Goal: Task Accomplishment & Management: Use online tool/utility

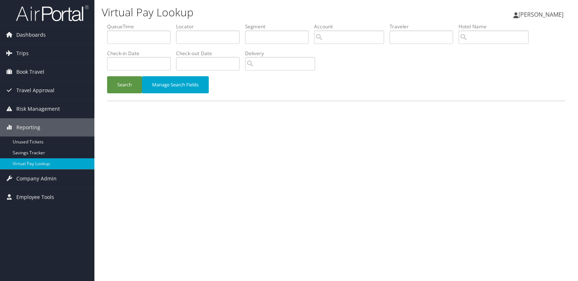
click at [214, 30] on label "Locator" at bounding box center [210, 26] width 69 height 7
drag, startPoint x: 201, startPoint y: 40, endPoint x: 182, endPoint y: 53, distance: 23.5
click at [201, 40] on input "text" at bounding box center [207, 36] width 63 height 13
paste input "GUSFCJ"
click at [120, 84] on button "Search" at bounding box center [124, 84] width 35 height 17
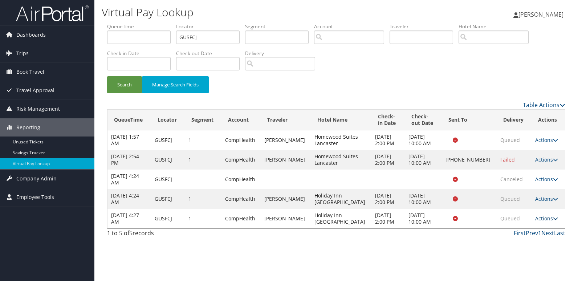
click at [538, 217] on link "Actions" at bounding box center [546, 218] width 23 height 7
click at [532, 240] on link "Logs" at bounding box center [529, 241] width 46 height 12
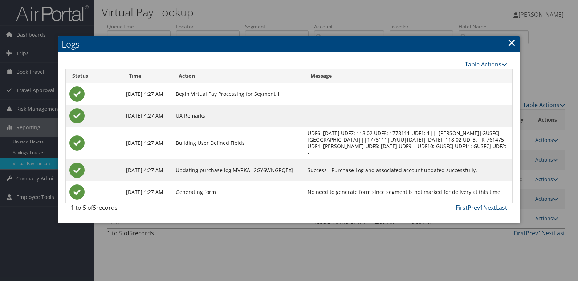
click at [507, 50] on link "×" at bounding box center [511, 42] width 8 height 15
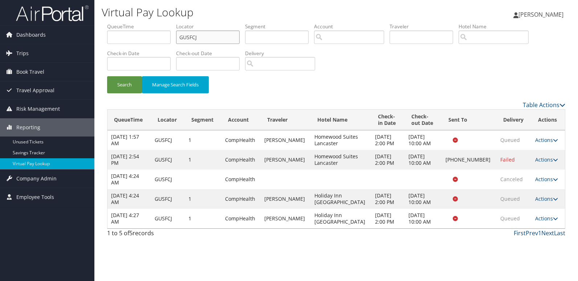
click at [229, 41] on input "GUSFCJ" at bounding box center [207, 36] width 63 height 13
paste input "WIHQEV"
click at [226, 41] on input "GUSFCJWIHQEV" at bounding box center [207, 36] width 63 height 13
paste input "text"
click at [226, 41] on input "GUSFCJWIHQEV" at bounding box center [207, 36] width 63 height 13
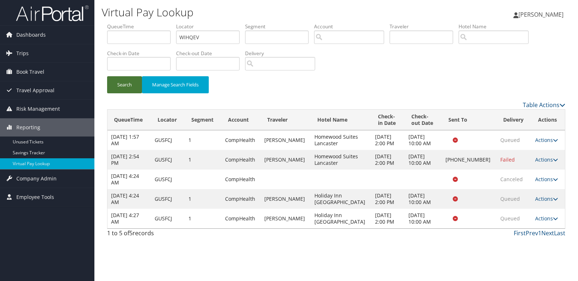
click at [132, 80] on button "Search" at bounding box center [124, 84] width 35 height 17
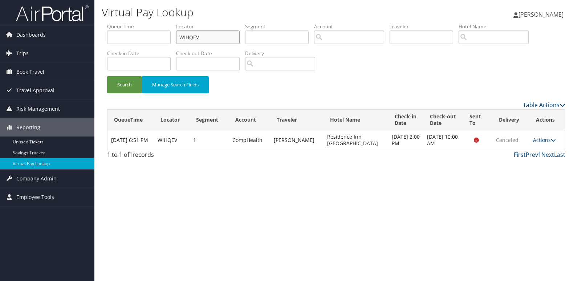
click at [200, 34] on input "WIHQEV" at bounding box center [207, 36] width 63 height 13
paste input "MMVINZ"
type input "MMVINZ"
drag, startPoint x: 122, startPoint y: 88, endPoint x: 273, endPoint y: 44, distance: 157.5
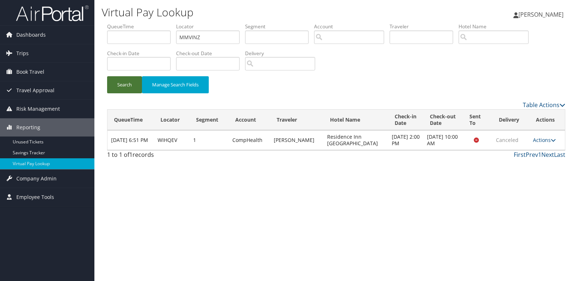
click at [122, 88] on button "Search" at bounding box center [124, 84] width 35 height 17
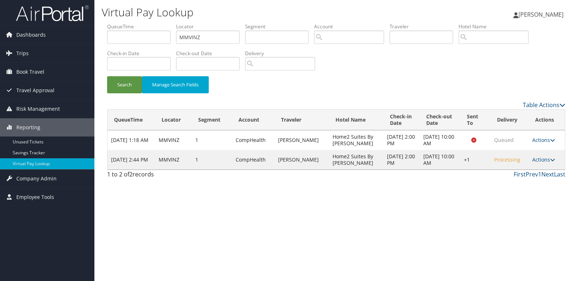
click at [558, 194] on div "Virtual Pay Lookup Mack Bravo Mack Bravo My Settings Travel Agency Contacts Vie…" at bounding box center [335, 140] width 483 height 281
click at [541, 163] on link "Actions" at bounding box center [543, 159] width 23 height 7
click at [530, 180] on link "Logs" at bounding box center [521, 182] width 62 height 12
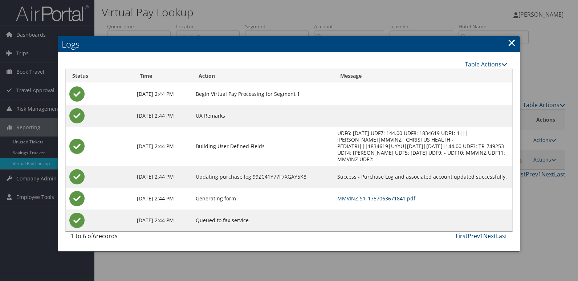
click at [394, 195] on link "MMVINZ-S1_1757063671841.pdf" at bounding box center [376, 198] width 78 height 7
click at [373, 195] on link "MMVINZ-S1_1757063671841.pdf" at bounding box center [376, 198] width 78 height 7
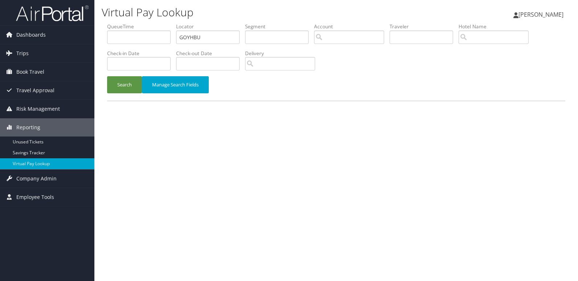
click at [237, 38] on input "GOYHBU" at bounding box center [207, 36] width 63 height 13
type input "FFIEMK"
click at [124, 85] on button "Search" at bounding box center [124, 84] width 35 height 17
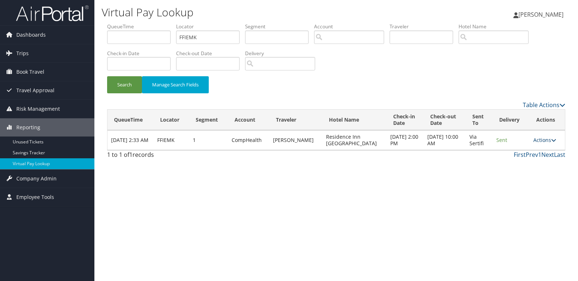
click at [538, 143] on link "Actions" at bounding box center [544, 139] width 23 height 7
click at [534, 160] on link "Logs" at bounding box center [530, 163] width 46 height 12
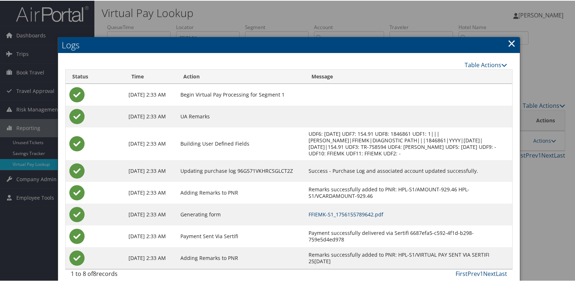
click at [383, 214] on link "FFIEMK-S1_1756155789642.pdf" at bounding box center [345, 213] width 75 height 7
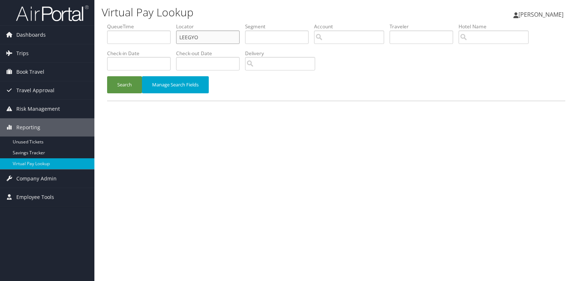
click at [235, 36] on input "LEEGYO" at bounding box center [207, 36] width 63 height 13
paste input "WICFVZ"
type input "WICFVZ"
click at [119, 89] on button "Search" at bounding box center [124, 84] width 35 height 17
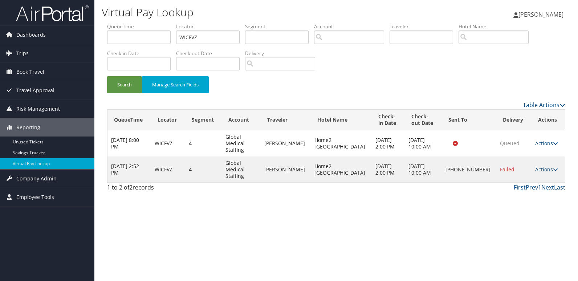
click at [540, 166] on link "Actions" at bounding box center [546, 169] width 23 height 7
click at [523, 180] on link "Logs" at bounding box center [520, 182] width 62 height 12
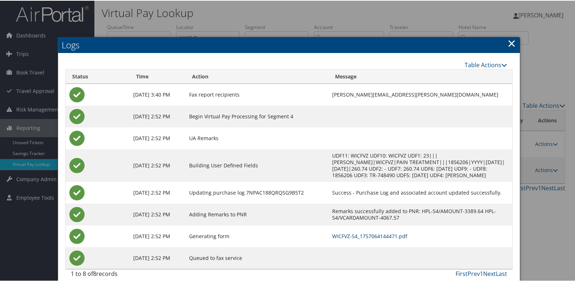
click at [366, 235] on link "WICFVZ-S4_1757064144471.pdf" at bounding box center [369, 235] width 75 height 7
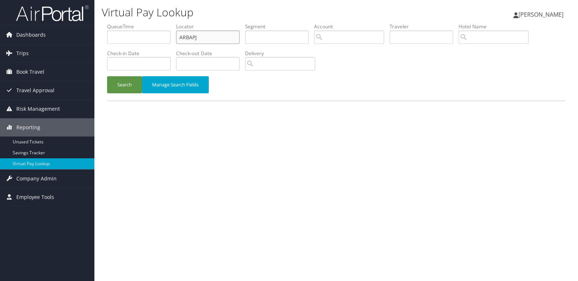
click at [231, 33] on input "ARBAPJ" at bounding box center [207, 36] width 63 height 13
paste input "JOOOQX"
type input "JOOOQX"
click at [117, 86] on button "Search" at bounding box center [124, 84] width 35 height 17
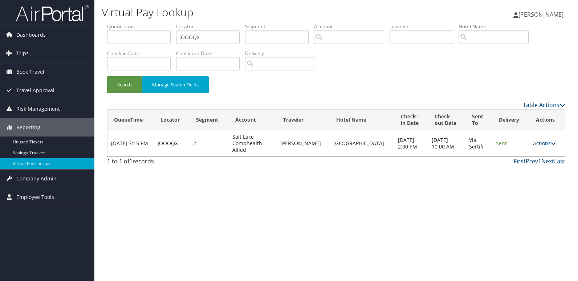
click at [530, 135] on td "Actions Resend Logs View Itinerary" at bounding box center [547, 143] width 36 height 26
click at [542, 140] on link "Actions" at bounding box center [544, 143] width 23 height 7
click at [532, 162] on link "Logs" at bounding box center [529, 163] width 46 height 12
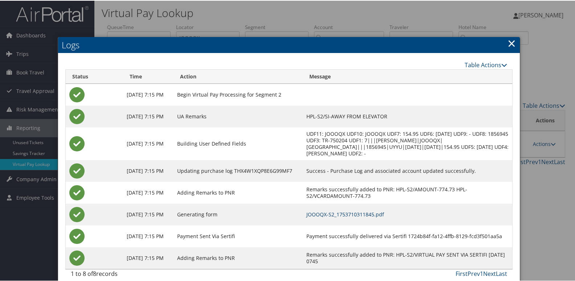
click at [384, 217] on link "JOOOQX-S2_1753710311845.pdf" at bounding box center [345, 213] width 78 height 7
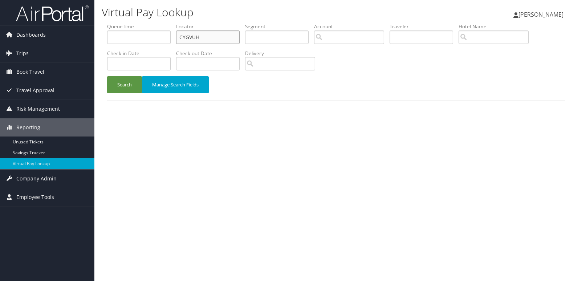
click at [226, 39] on input "CYGVUH" at bounding box center [207, 36] width 63 height 13
paste input "JLAUVL"
click at [226, 39] on input "JLAUVL" at bounding box center [207, 36] width 63 height 13
type input "JLAUVL"
click at [119, 89] on button "Search" at bounding box center [124, 84] width 35 height 17
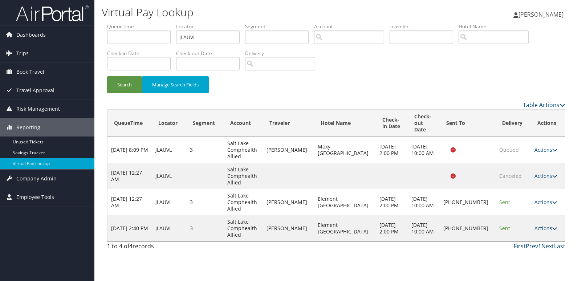
click at [534, 225] on link "Actions" at bounding box center [545, 228] width 23 height 7
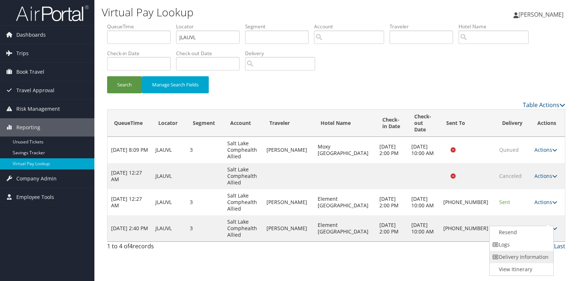
click at [511, 251] on link "Delivery Information" at bounding box center [520, 257] width 62 height 12
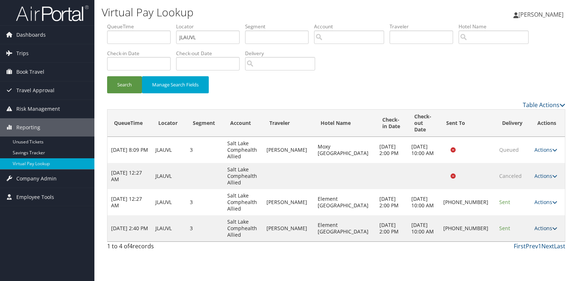
click at [544, 225] on link "Actions" at bounding box center [545, 228] width 23 height 7
click at [528, 240] on link "Logs" at bounding box center [520, 244] width 62 height 12
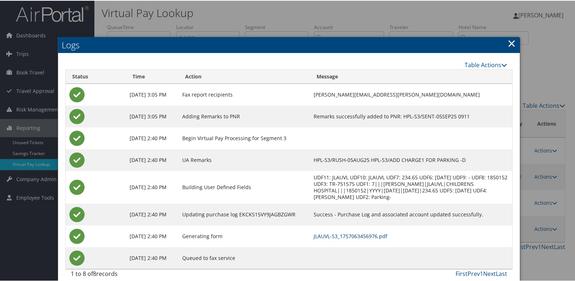
click at [381, 239] on link "JLAUVL-S3_1757063456976.pdf" at bounding box center [350, 235] width 74 height 7
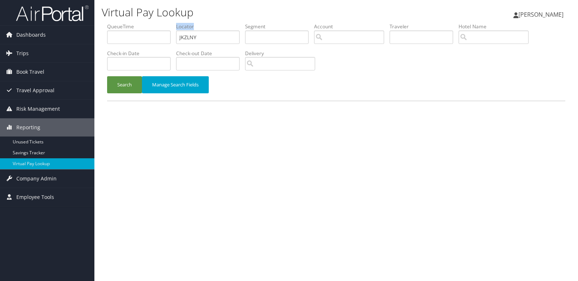
click at [236, 30] on li "Locator JKZLNY" at bounding box center [210, 36] width 69 height 26
click at [235, 31] on input "JKZLNY" at bounding box center [207, 36] width 63 height 13
click at [210, 39] on input "JKZLNY" at bounding box center [207, 36] width 63 height 13
paste input "NMVWBF"
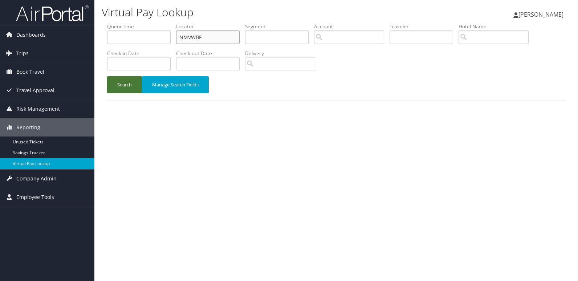
type input "NMVWBF"
drag, startPoint x: 123, startPoint y: 84, endPoint x: 56, endPoint y: 4, distance: 105.1
click at [123, 85] on button "Search" at bounding box center [124, 84] width 35 height 17
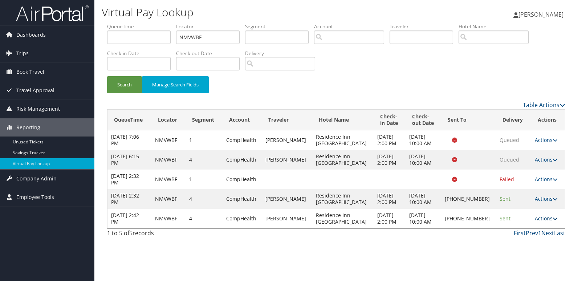
click at [538, 217] on link "Actions" at bounding box center [545, 218] width 23 height 7
click at [529, 237] on link "Logs" at bounding box center [520, 241] width 62 height 12
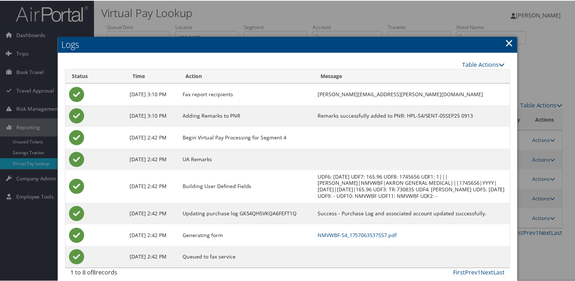
scroll to position [8, 0]
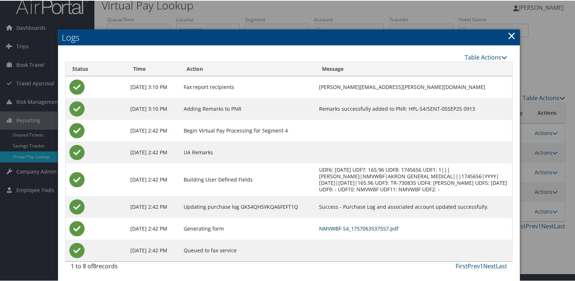
click at [360, 227] on link "NMVWBF-S4_1757063537557.pdf" at bounding box center [358, 227] width 79 height 7
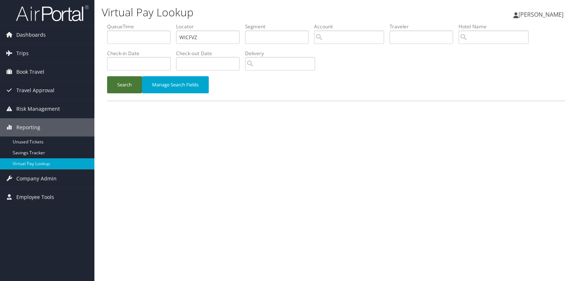
click at [128, 88] on button "Search" at bounding box center [124, 84] width 35 height 17
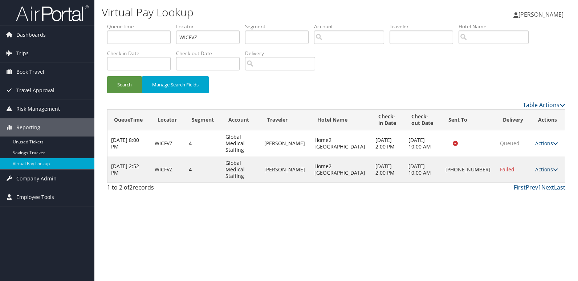
click at [535, 166] on link "Actions" at bounding box center [546, 169] width 23 height 7
click at [528, 167] on link "Resend" at bounding box center [520, 170] width 62 height 12
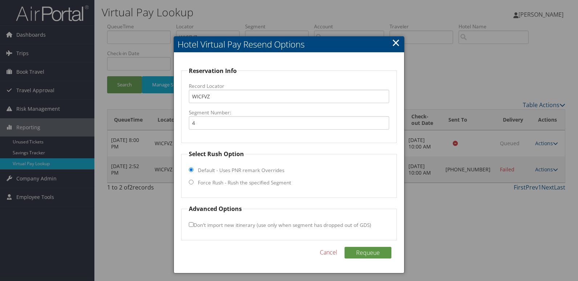
click at [225, 180] on label "Force Rush - Rush the specified Segment" at bounding box center [244, 182] width 93 height 7
click at [193, 180] on input "Force Rush - Rush the specified Segment" at bounding box center [191, 182] width 5 height 5
radio input "true"
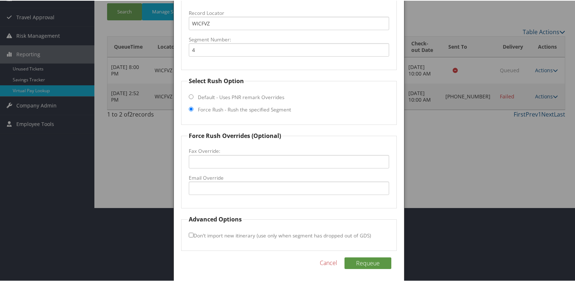
scroll to position [76, 0]
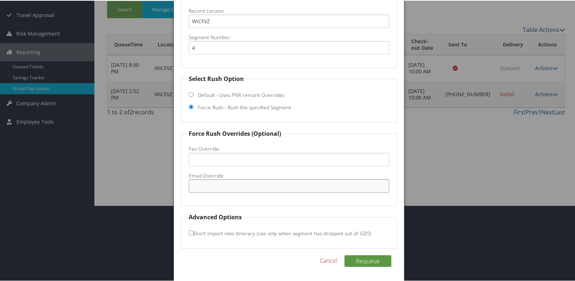
click at [235, 181] on input "Email Override" at bounding box center [289, 185] width 201 height 13
type input "home2suiteseureka@gmail.com"
click at [364, 261] on button "Requeue" at bounding box center [367, 260] width 47 height 12
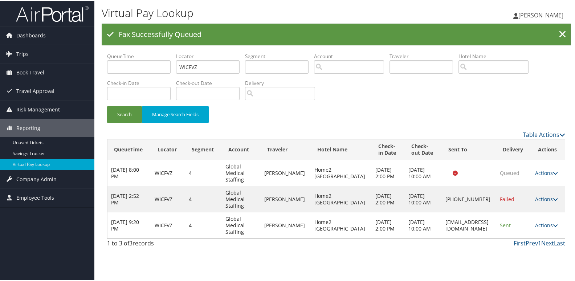
scroll to position [0, 0]
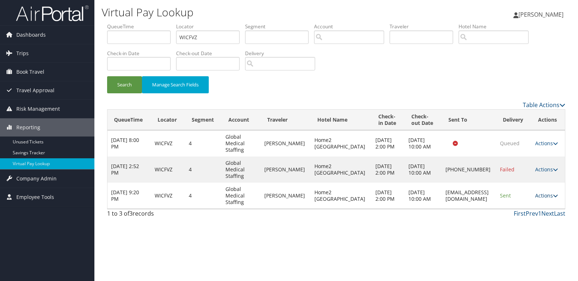
click at [550, 194] on link "Actions" at bounding box center [546, 195] width 23 height 7
click at [542, 215] on link "Logs" at bounding box center [534, 218] width 46 height 12
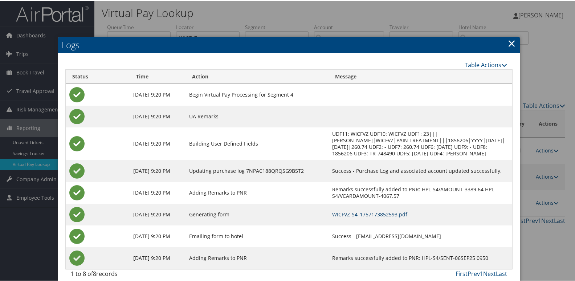
click at [360, 214] on link "WICFVZ-S4_1757173852593.pdf" at bounding box center [369, 213] width 75 height 7
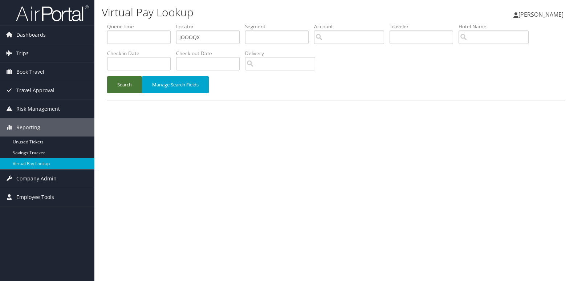
click at [129, 90] on button "Search" at bounding box center [124, 84] width 35 height 17
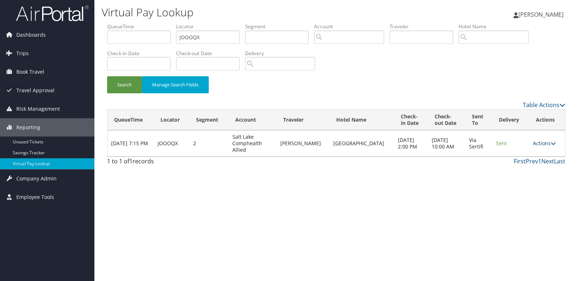
click at [540, 142] on link "Actions" at bounding box center [544, 143] width 23 height 7
click at [533, 162] on link "Logs" at bounding box center [529, 163] width 46 height 12
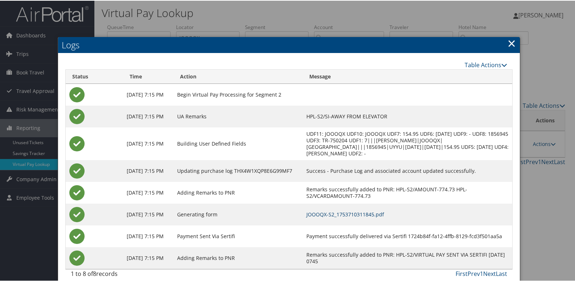
click at [384, 217] on link "JOOOQX-S2_1753710311845.pdf" at bounding box center [345, 213] width 78 height 7
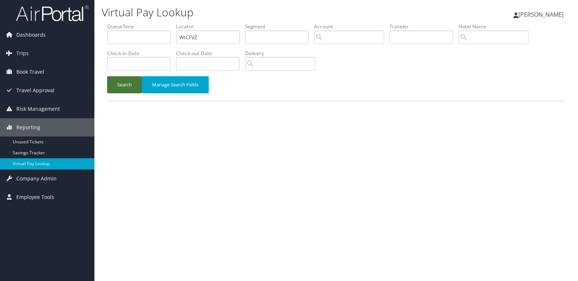
click at [127, 80] on button "Search" at bounding box center [124, 84] width 35 height 17
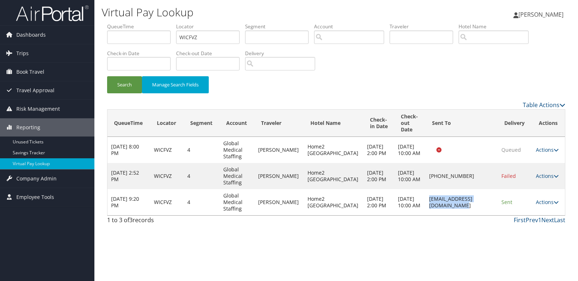
drag, startPoint x: 403, startPoint y: 217, endPoint x: 487, endPoint y: 229, distance: 85.0
click at [487, 215] on td "home2suiteseureka@gmail.com" at bounding box center [461, 202] width 72 height 26
copy td "home2suiteseureka@gmail.com"
click at [487, 215] on td "home2suiteseureka@gmail.com" at bounding box center [461, 202] width 72 height 26
click at [549, 215] on td "Actions Resend Logs View Itinerary" at bounding box center [548, 202] width 33 height 26
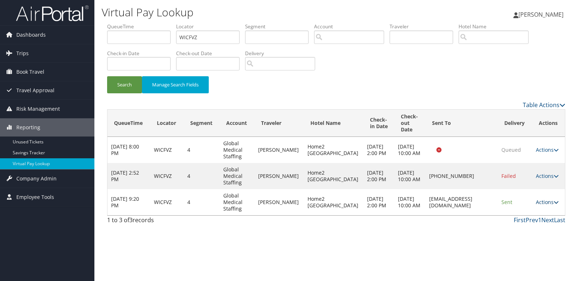
drag, startPoint x: 544, startPoint y: 218, endPoint x: 556, endPoint y: 225, distance: 13.5
click at [544, 205] on link "Actions" at bounding box center [547, 201] width 23 height 7
click at [523, 242] on link "Logs" at bounding box center [532, 241] width 46 height 12
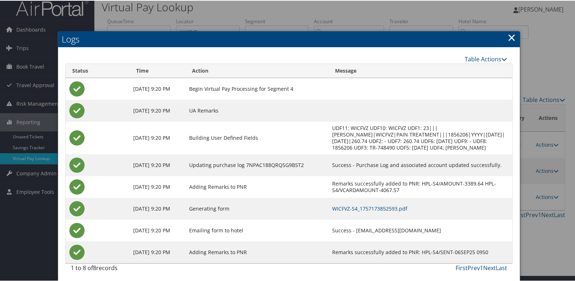
scroll to position [8, 0]
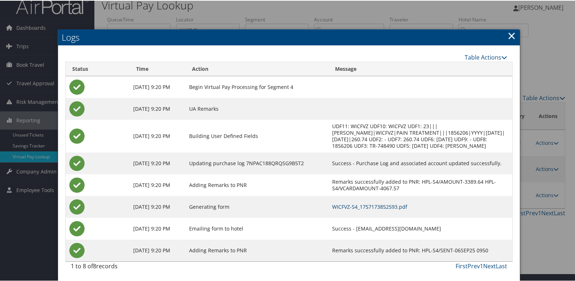
click at [389, 207] on link "WICFVZ-S4_1757173852593.pdf" at bounding box center [369, 205] width 75 height 7
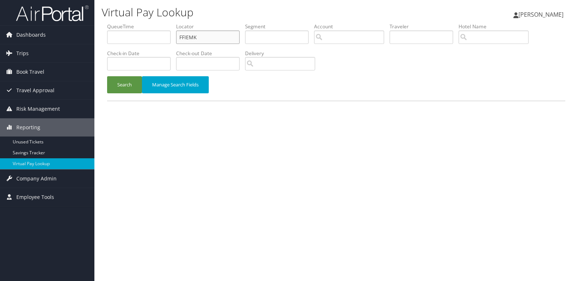
click at [208, 38] on input "FFIEMK" at bounding box center [207, 36] width 63 height 13
paste input "CHQBKI"
type input "CHQBKI"
click at [120, 82] on button "Search" at bounding box center [124, 84] width 35 height 17
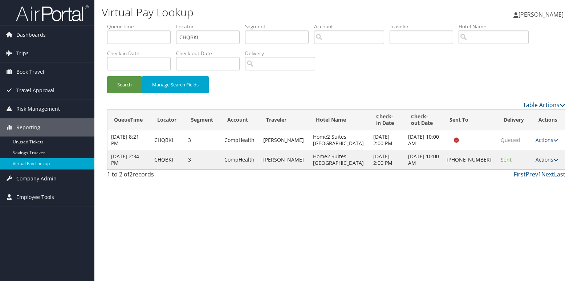
click at [535, 161] on link "Actions" at bounding box center [546, 159] width 23 height 7
click at [530, 177] on link "Logs" at bounding box center [521, 182] width 62 height 12
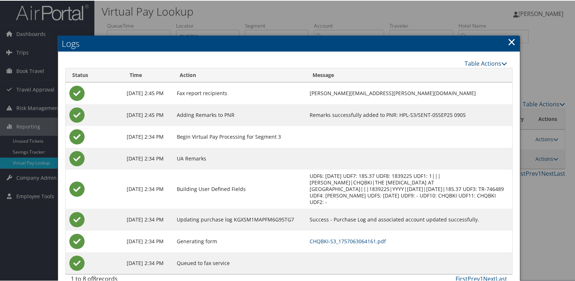
scroll to position [14, 0]
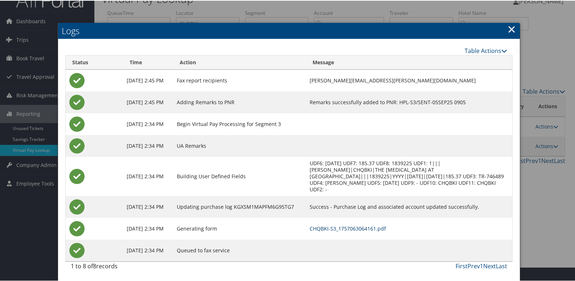
click at [386, 225] on link "CHQBKI-S3_1757063064161.pdf" at bounding box center [348, 227] width 76 height 7
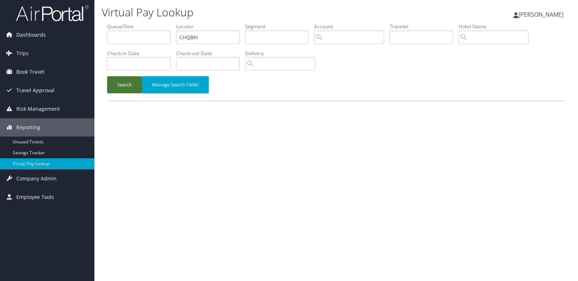
click at [118, 92] on button "Search" at bounding box center [124, 84] width 35 height 17
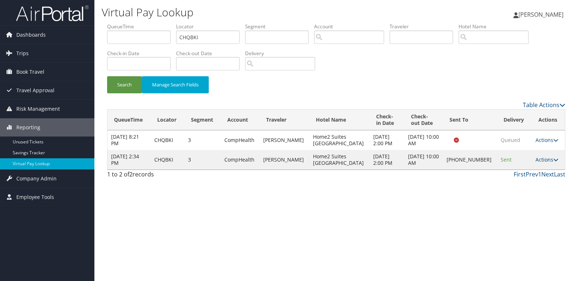
click at [535, 163] on link "Actions" at bounding box center [546, 159] width 23 height 7
click at [529, 169] on link "Resend" at bounding box center [521, 170] width 62 height 12
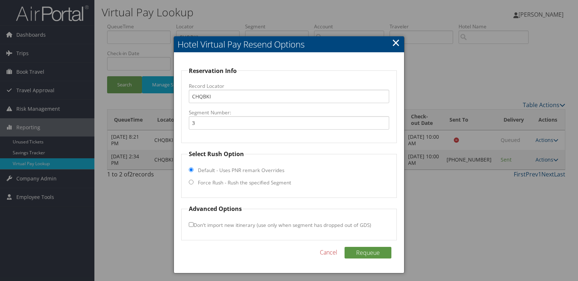
click at [257, 182] on label "Force Rush - Rush the specified Segment" at bounding box center [244, 182] width 93 height 7
click at [193, 182] on input "Force Rush - Rush the specified Segment" at bounding box center [191, 182] width 5 height 5
radio input "true"
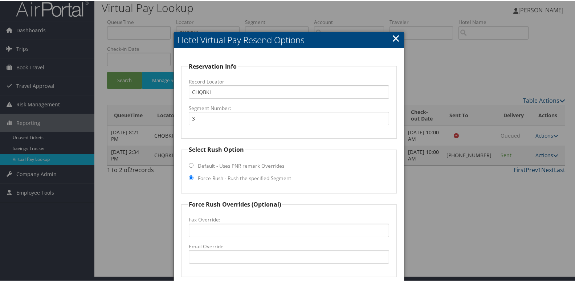
scroll to position [76, 0]
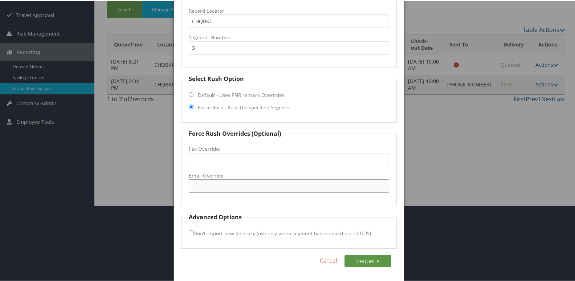
click at [247, 189] on input "Email Override" at bounding box center [289, 185] width 201 height 13
type input "home2bnace@gmail.com"
click at [370, 262] on button "Requeue" at bounding box center [367, 260] width 47 height 12
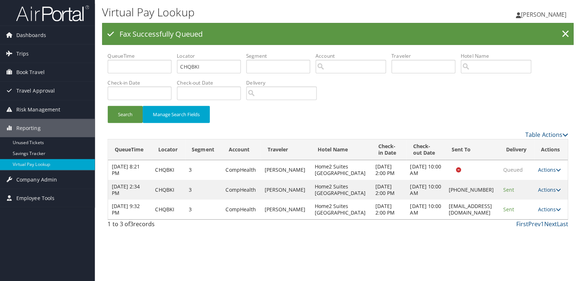
scroll to position [0, 0]
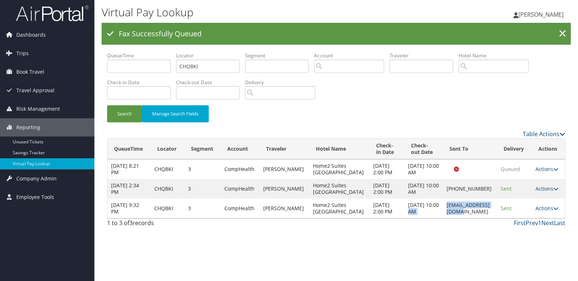
drag, startPoint x: 485, startPoint y: 210, endPoint x: 419, endPoint y: 208, distance: 65.7
click at [419, 208] on tr "Sep 6, 2025 9:32 PM CHQBKI 3 CompHealth SIDDIQUI NAUMAN Home2 Suites Cookeville…" at bounding box center [335, 208] width 457 height 20
click at [443, 209] on td "home2bnace@gmail.com" at bounding box center [470, 208] width 54 height 20
copy td "home2bnace@gmail.com"
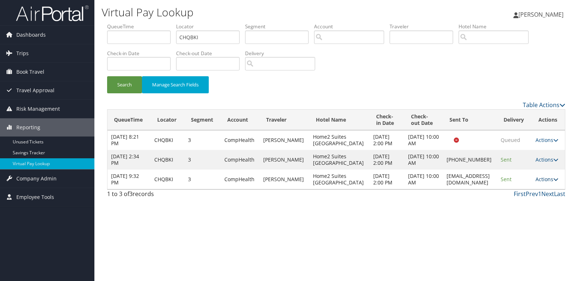
click at [541, 179] on link "Actions" at bounding box center [546, 179] width 23 height 7
click at [545, 202] on link "Logs" at bounding box center [532, 202] width 46 height 12
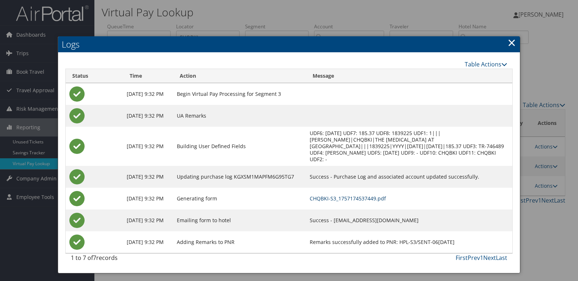
click at [386, 199] on link "CHQBKI-S3_1757174537449.pdf" at bounding box center [348, 198] width 76 height 7
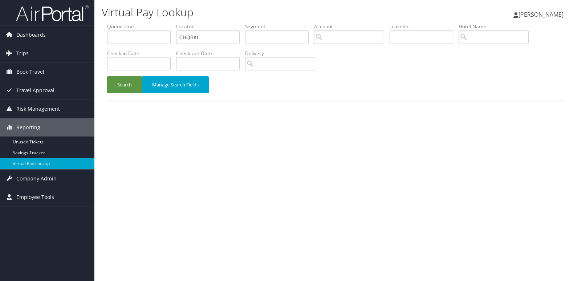
drag, startPoint x: 195, startPoint y: 29, endPoint x: 195, endPoint y: 38, distance: 9.4
click at [196, 31] on li "Locator CHQBKI" at bounding box center [210, 36] width 69 height 26
click at [194, 41] on input "CHQBKI" at bounding box center [207, 36] width 63 height 13
paste input "UJQCVN"
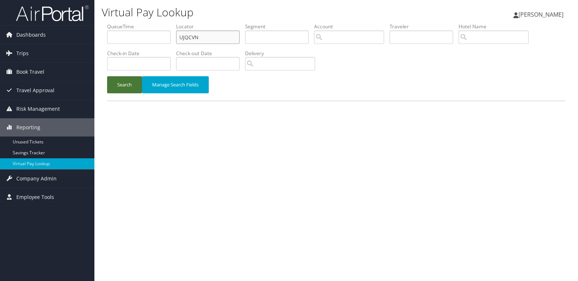
type input "UJQCVN"
click at [132, 80] on button "Search" at bounding box center [124, 84] width 35 height 17
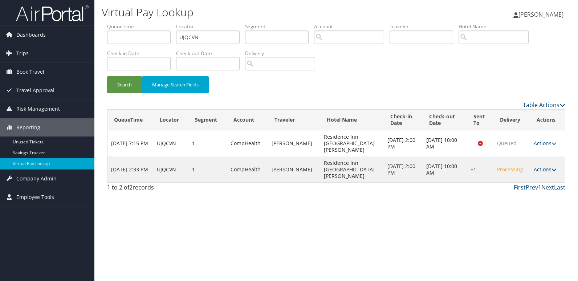
click at [540, 166] on link "Actions" at bounding box center [544, 169] width 23 height 7
click at [525, 188] on link "Logs" at bounding box center [522, 182] width 62 height 12
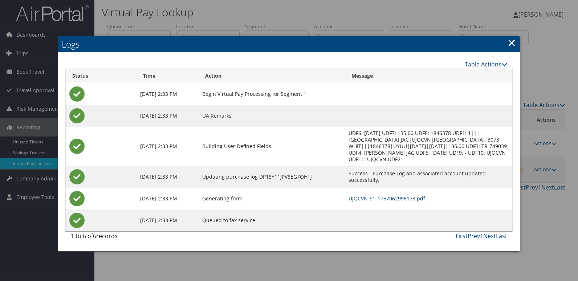
click at [401, 195] on link "UJQCVN-S1_1757062996173.pdf" at bounding box center [386, 198] width 77 height 7
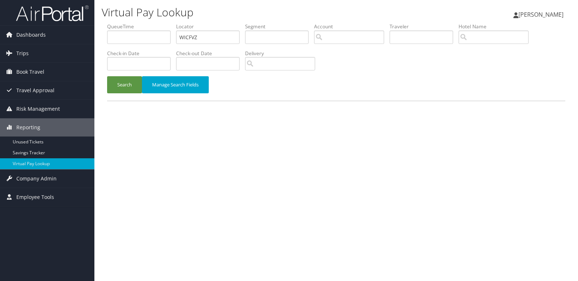
click at [218, 30] on label "Locator" at bounding box center [210, 26] width 69 height 7
click at [211, 36] on input "WICFVZ" at bounding box center [207, 36] width 63 height 13
paste input "GZXXNH"
click at [211, 36] on input "WICFVZ" at bounding box center [207, 36] width 63 height 13
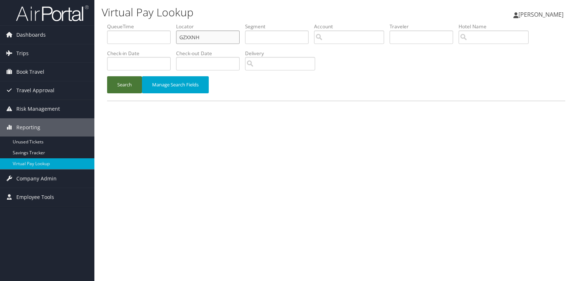
type input "GZXXNH"
drag, startPoint x: 127, startPoint y: 84, endPoint x: 356, endPoint y: 39, distance: 233.0
click at [127, 84] on button "Search" at bounding box center [124, 84] width 35 height 17
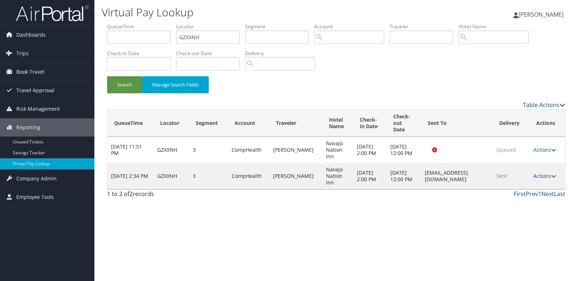
click at [547, 181] on td "Actions Resend Logs View Itinerary" at bounding box center [546, 176] width 35 height 26
click at [549, 172] on link "Actions" at bounding box center [544, 175] width 23 height 7
click at [536, 193] on link "Logs" at bounding box center [532, 199] width 46 height 12
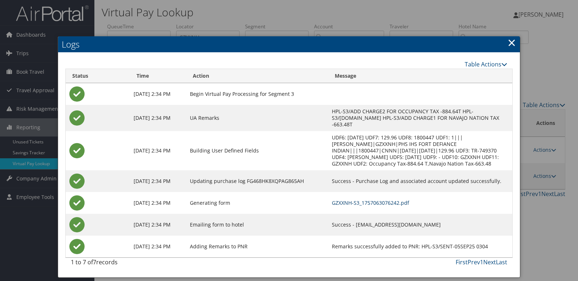
click at [401, 202] on link "GZXXNH-S3_1757063076242.pdf" at bounding box center [370, 202] width 77 height 7
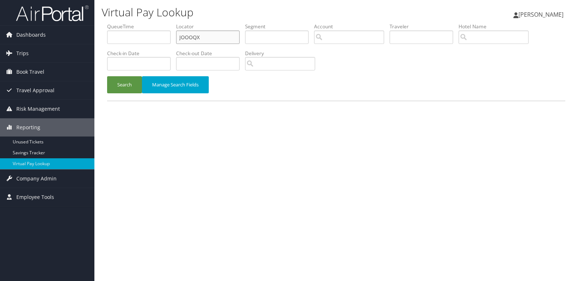
click at [210, 36] on input "JOOOQX" at bounding box center [207, 36] width 63 height 13
paste input "LDMCBE"
type input "LDMCBE"
click at [129, 82] on button "Search" at bounding box center [124, 84] width 35 height 17
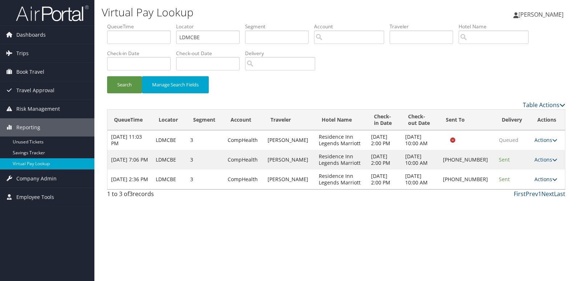
click at [540, 177] on link "Actions" at bounding box center [545, 179] width 23 height 7
click at [531, 197] on link "Logs" at bounding box center [521, 202] width 62 height 12
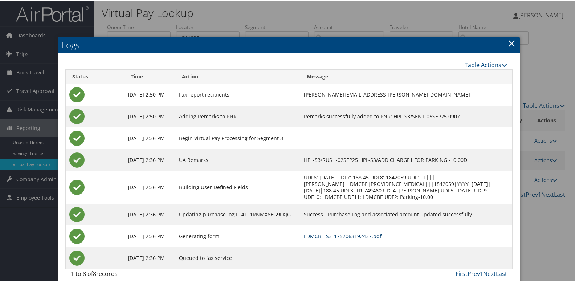
click at [381, 234] on link "LDMCBE-S3_1757063192437.pdf" at bounding box center [343, 235] width 78 height 7
click at [381, 235] on link "LDMCBE-S3_1757063192437.pdf" at bounding box center [343, 235] width 78 height 7
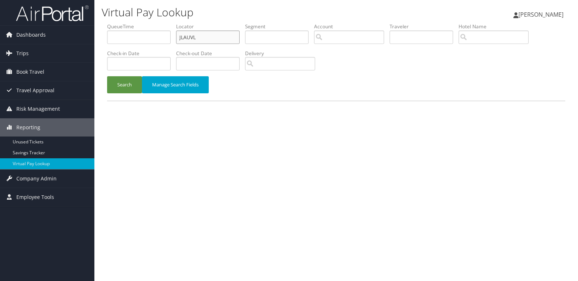
click at [230, 37] on input "JLAUVL" at bounding box center [207, 36] width 63 height 13
click at [230, 38] on input "JLAUVL" at bounding box center [207, 36] width 63 height 13
paste input "MTAPID"
type input "MTAPID"
click at [108, 86] on button "Search" at bounding box center [124, 84] width 35 height 17
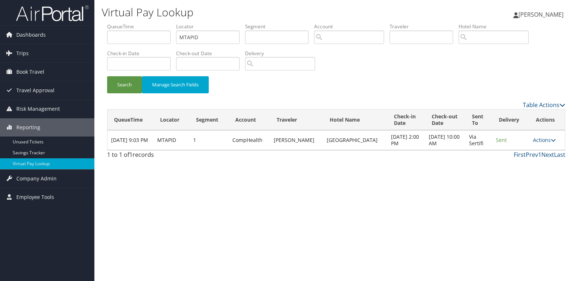
drag, startPoint x: 536, startPoint y: 139, endPoint x: 555, endPoint y: 170, distance: 36.5
click at [536, 139] on link "Actions" at bounding box center [544, 139] width 23 height 7
click at [533, 161] on link "Logs" at bounding box center [530, 163] width 46 height 12
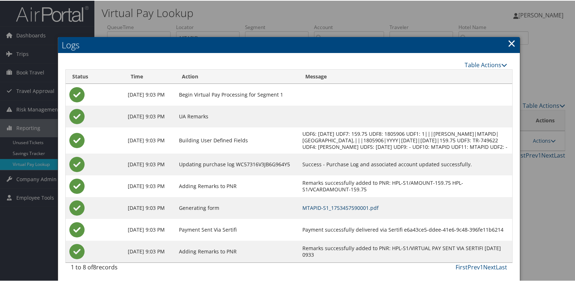
click at [378, 210] on link "MTAPID-S1_1753457590001.pdf" at bounding box center [340, 207] width 76 height 7
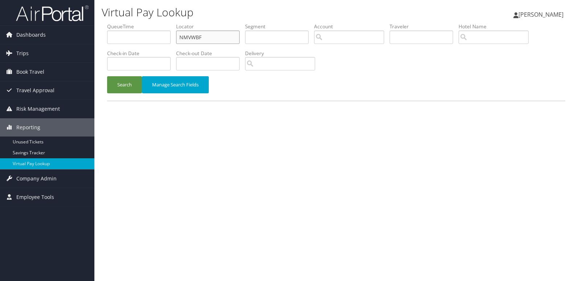
click at [208, 41] on input "NMVWBF" at bounding box center [207, 36] width 63 height 13
paste input "QVYBQU"
type input "QVYBQU"
click at [120, 84] on button "Search" at bounding box center [124, 84] width 35 height 17
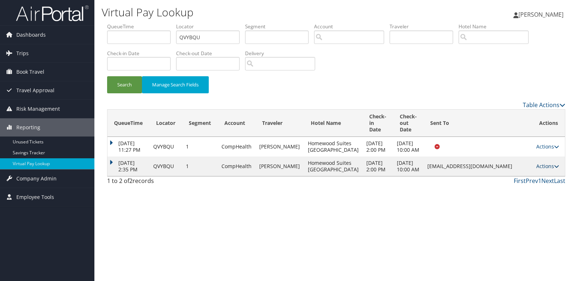
click at [540, 169] on link "Actions" at bounding box center [547, 166] width 23 height 7
click at [544, 194] on link "Logs" at bounding box center [533, 199] width 46 height 12
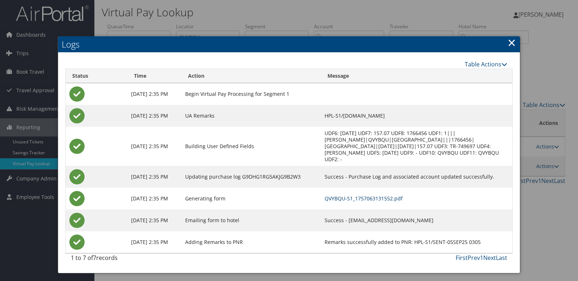
click at [360, 195] on link "QVYBQU-S1_1757063131552.pdf" at bounding box center [363, 198] width 78 height 7
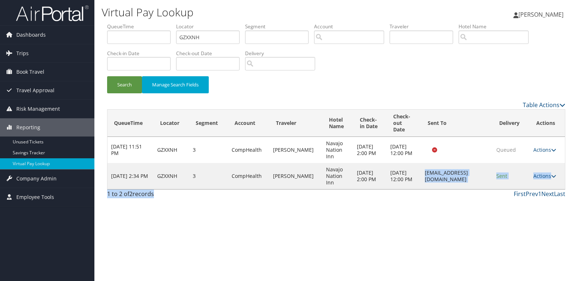
drag, startPoint x: 408, startPoint y: 176, endPoint x: 464, endPoint y: 213, distance: 66.8
click at [464, 213] on div "Virtual Pay Lookup [PERSON_NAME] [PERSON_NAME] My Settings Travel Agency Contac…" at bounding box center [335, 140] width 483 height 281
drag, startPoint x: 464, startPoint y: 213, endPoint x: 449, endPoint y: 214, distance: 14.6
click at [449, 214] on div "Virtual Pay Lookup [PERSON_NAME] [PERSON_NAME] My Settings Travel Agency Contac…" at bounding box center [335, 140] width 483 height 281
click at [538, 174] on link "Actions" at bounding box center [544, 175] width 23 height 7
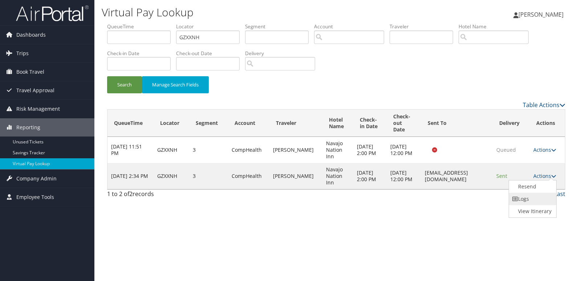
click at [535, 194] on link "Logs" at bounding box center [532, 199] width 46 height 12
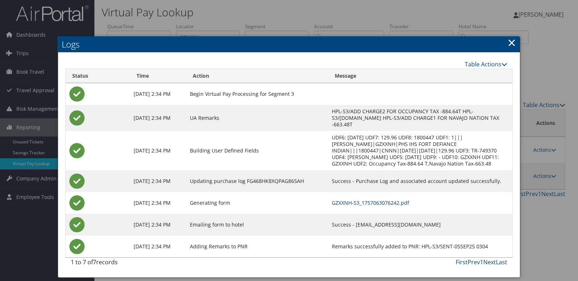
click at [389, 204] on link "GZXXNH-S3_1757063076242.pdf" at bounding box center [370, 202] width 77 height 7
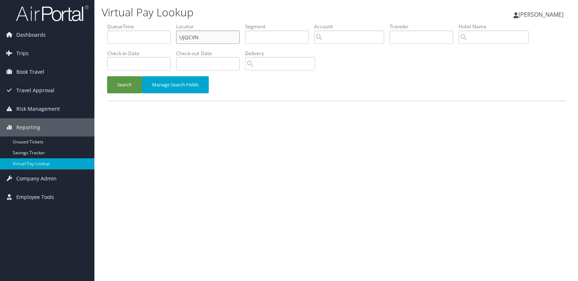
click at [225, 36] on input "UJQCVN" at bounding box center [207, 36] width 63 height 13
paste input "QPVBTP"
type input "QPVBTP"
click at [117, 89] on button "Search" at bounding box center [124, 84] width 35 height 17
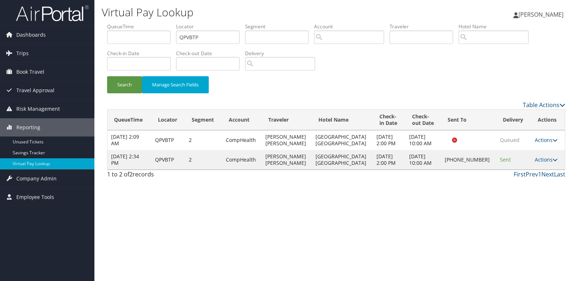
click at [540, 155] on td "Actions Resend Logs Delivery Information View Itinerary" at bounding box center [548, 160] width 34 height 20
click at [544, 157] on link "Actions" at bounding box center [545, 159] width 23 height 7
click at [530, 179] on link "Logs" at bounding box center [521, 182] width 62 height 12
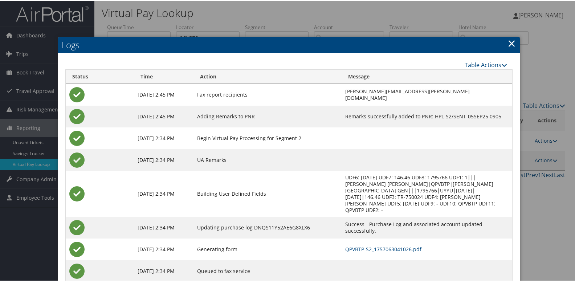
click at [375, 239] on td "QPVBTP-S2_1757063041026.pdf" at bounding box center [426, 249] width 170 height 22
click at [378, 245] on link "QPVBTP-S2_1757063041026.pdf" at bounding box center [383, 248] width 76 height 7
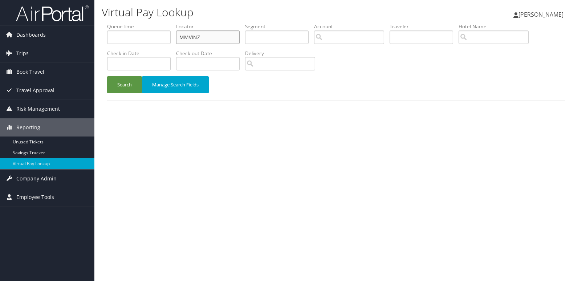
click at [225, 36] on input "MMVINZ" at bounding box center [207, 36] width 63 height 13
paste input "YLRZXN"
type input "YLRZXN"
click at [112, 89] on button "Search" at bounding box center [124, 84] width 35 height 17
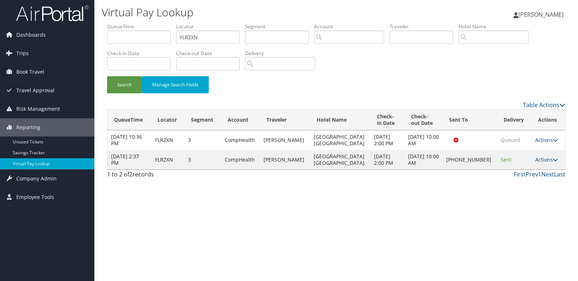
click at [553, 161] on icon at bounding box center [555, 159] width 5 height 5
click at [538, 180] on link "Logs" at bounding box center [521, 182] width 62 height 12
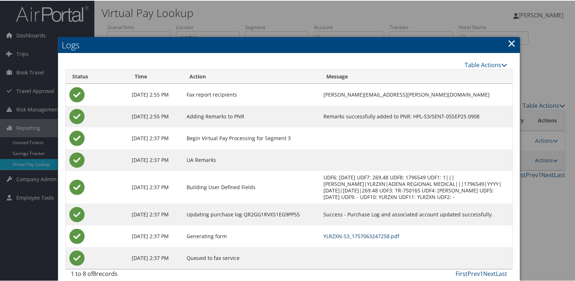
click at [355, 232] on link "YLRZXN-S3_1757063247258.pdf" at bounding box center [361, 235] width 76 height 7
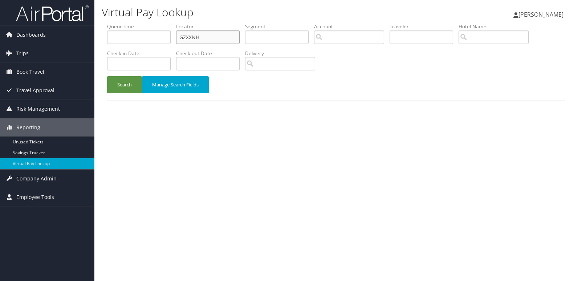
click at [220, 33] on input "GZXXNH" at bounding box center [207, 36] width 63 height 13
paste input "KINTVA"
click at [220, 33] on input "GZXXNH" at bounding box center [207, 36] width 63 height 13
type input "KINTVA"
click at [128, 81] on button "Search" at bounding box center [124, 84] width 35 height 17
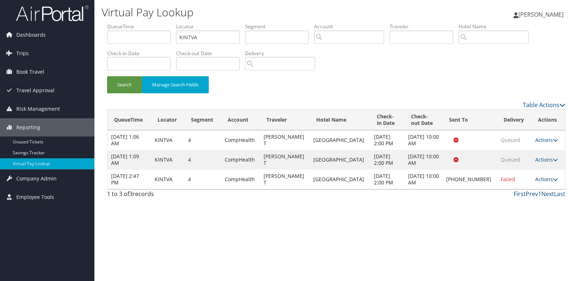
click at [536, 176] on link "Actions" at bounding box center [546, 179] width 23 height 7
click at [522, 196] on link "Logs" at bounding box center [520, 202] width 62 height 12
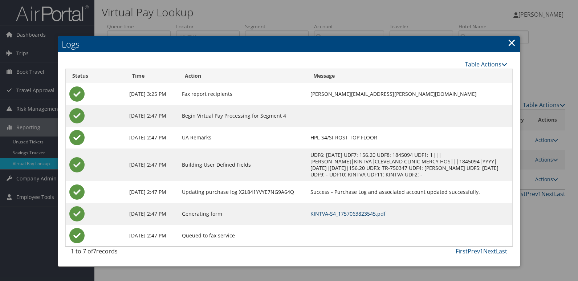
click at [357, 214] on link "KINTVA-S4_1757063823545.pdf" at bounding box center [347, 213] width 75 height 7
click at [322, 214] on link "KINTVA-S4_1757063823545.pdf" at bounding box center [347, 213] width 75 height 7
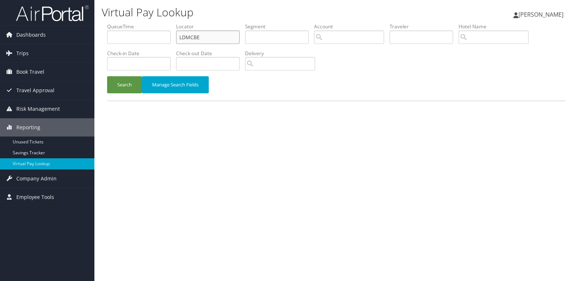
click at [208, 33] on input "LDMCBE" at bounding box center [207, 36] width 63 height 13
paste input "EOLMV"
type input "EOLMVE"
click at [125, 87] on button "Search" at bounding box center [124, 84] width 35 height 17
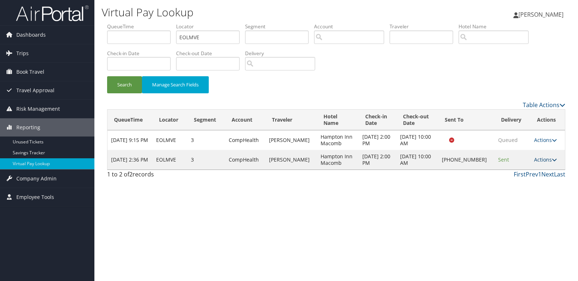
click at [541, 161] on link "Actions" at bounding box center [545, 159] width 23 height 7
click at [531, 182] on link "Logs" at bounding box center [521, 182] width 62 height 12
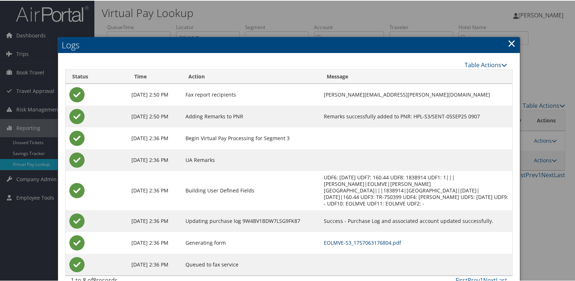
click at [364, 238] on link "EOLMVE-S3_1757063176804.pdf" at bounding box center [362, 241] width 77 height 7
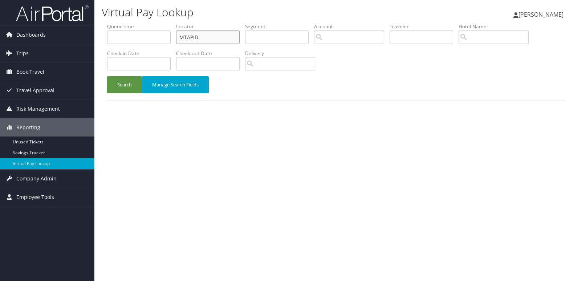
click at [196, 33] on input "MTAPID" at bounding box center [207, 36] width 63 height 13
paste input "JKOBN"
type input "JKOBND"
click at [124, 85] on button "Search" at bounding box center [124, 84] width 35 height 17
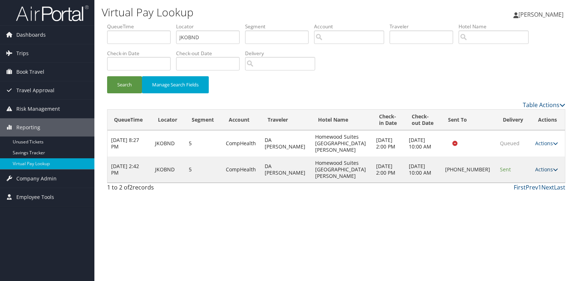
click at [542, 166] on link "Actions" at bounding box center [546, 169] width 23 height 7
click at [526, 184] on link "Logs" at bounding box center [521, 182] width 62 height 12
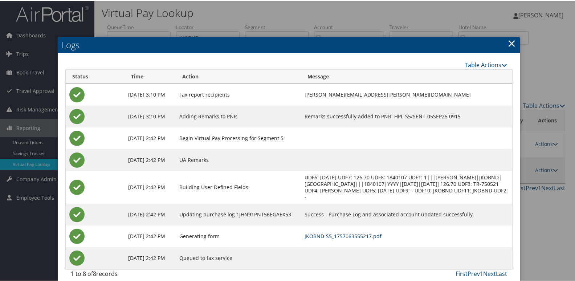
drag, startPoint x: 378, startPoint y: 240, endPoint x: 387, endPoint y: 236, distance: 9.1
click at [378, 240] on td "JKOBND-S5_1757063555217.pdf" at bounding box center [406, 236] width 211 height 22
click at [381, 235] on link "JKOBND-S5_1757063555217.pdf" at bounding box center [342, 235] width 77 height 7
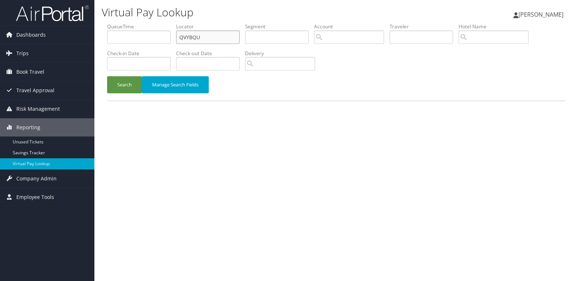
click at [232, 36] on input "QVYBQU" at bounding box center [207, 36] width 63 height 13
paste input "NWROTW"
type input "NWROTW"
click at [124, 82] on button "Search" at bounding box center [124, 84] width 35 height 17
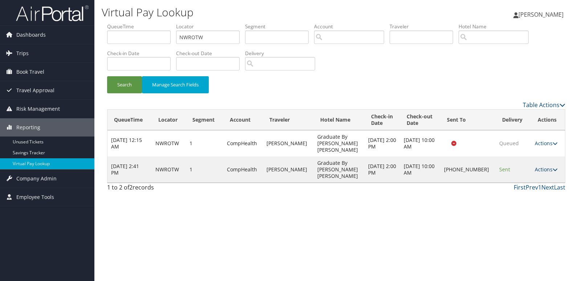
click at [544, 166] on link "Actions" at bounding box center [545, 169] width 23 height 7
click at [533, 180] on link "Logs" at bounding box center [521, 182] width 62 height 12
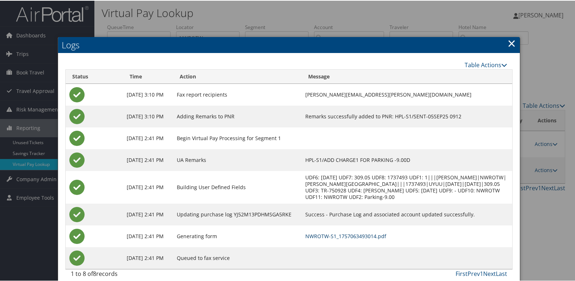
click at [368, 232] on link "NWROTW-S1_1757063493014.pdf" at bounding box center [345, 235] width 81 height 7
